Goal: Task Accomplishment & Management: Manage account settings

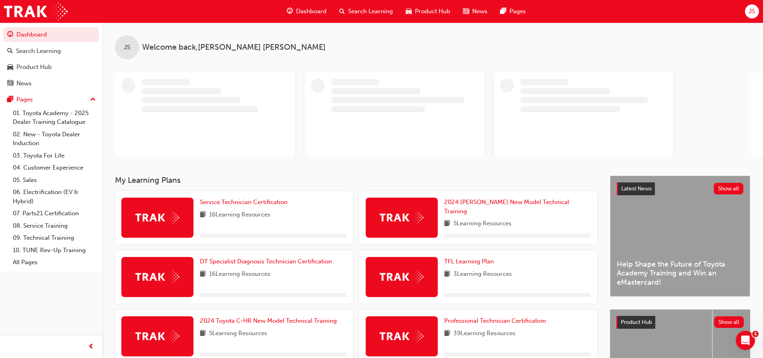
click at [754, 11] on span "JS" at bounding box center [752, 11] width 6 height 9
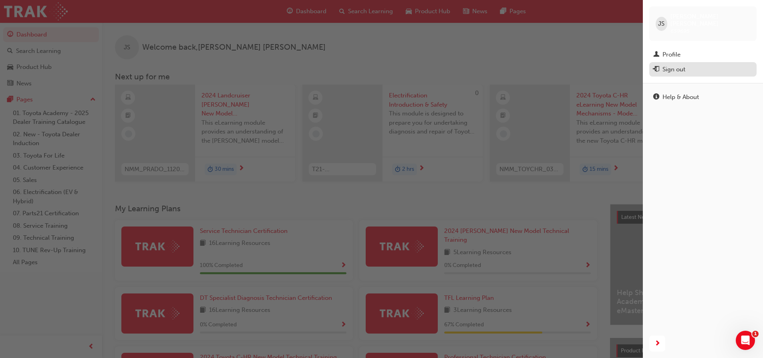
click at [685, 65] on div "Sign out" at bounding box center [674, 69] width 23 height 9
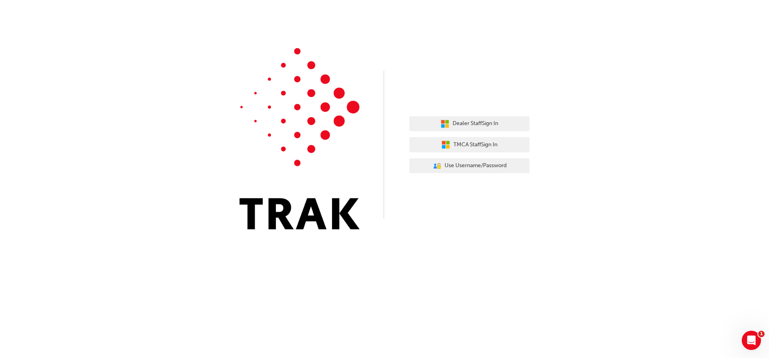
click at [477, 133] on div "Dealer Staff Sign In TMCA Staff Sign In User Authentication Icon - Blue Person,…" at bounding box center [469, 144] width 120 height 69
click at [478, 127] on span "Dealer Staff Sign In" at bounding box center [476, 123] width 46 height 9
